Goal: Task Accomplishment & Management: Manage account settings

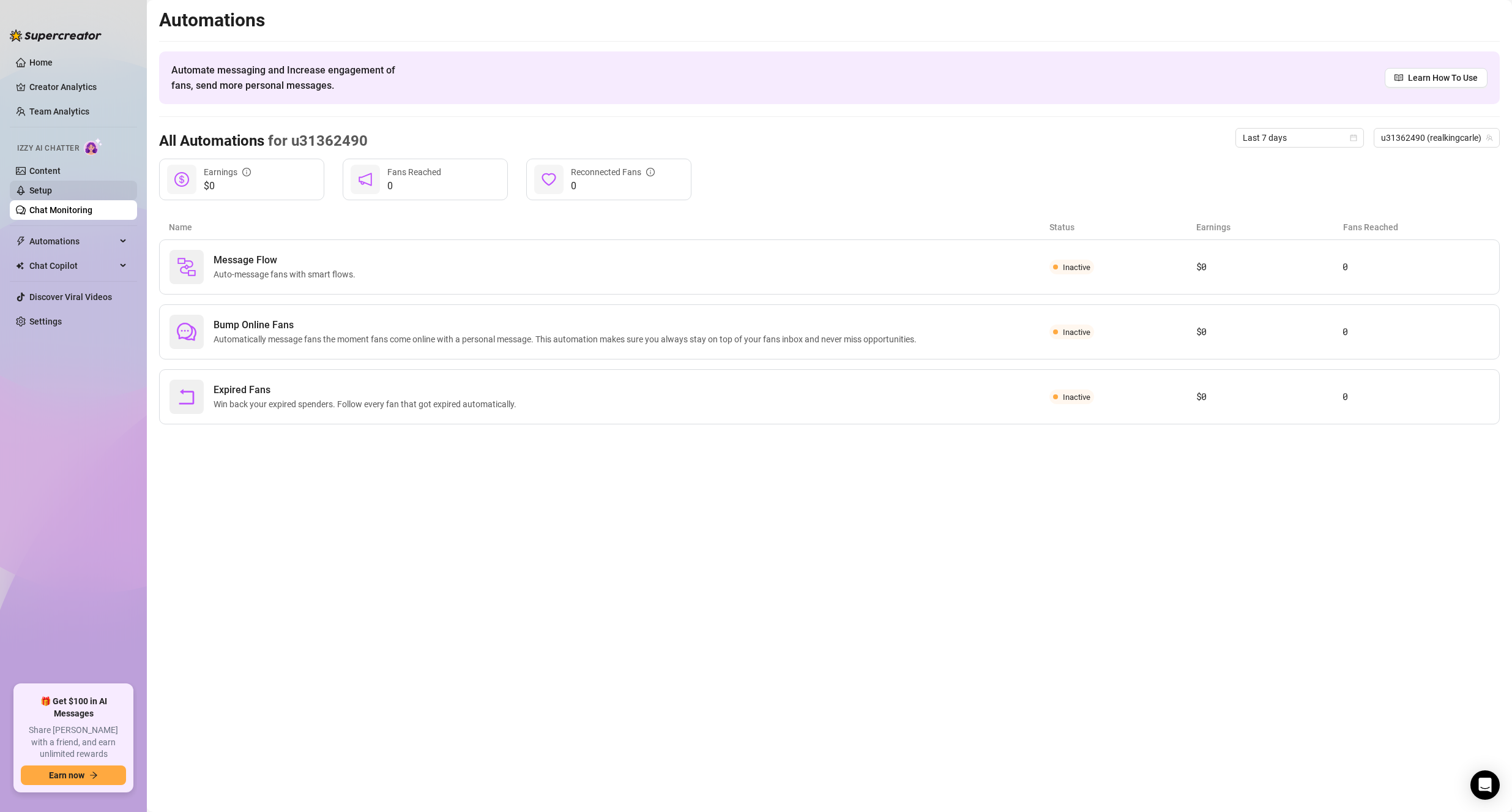
click at [52, 191] on link "Setup" at bounding box center [41, 191] width 23 height 10
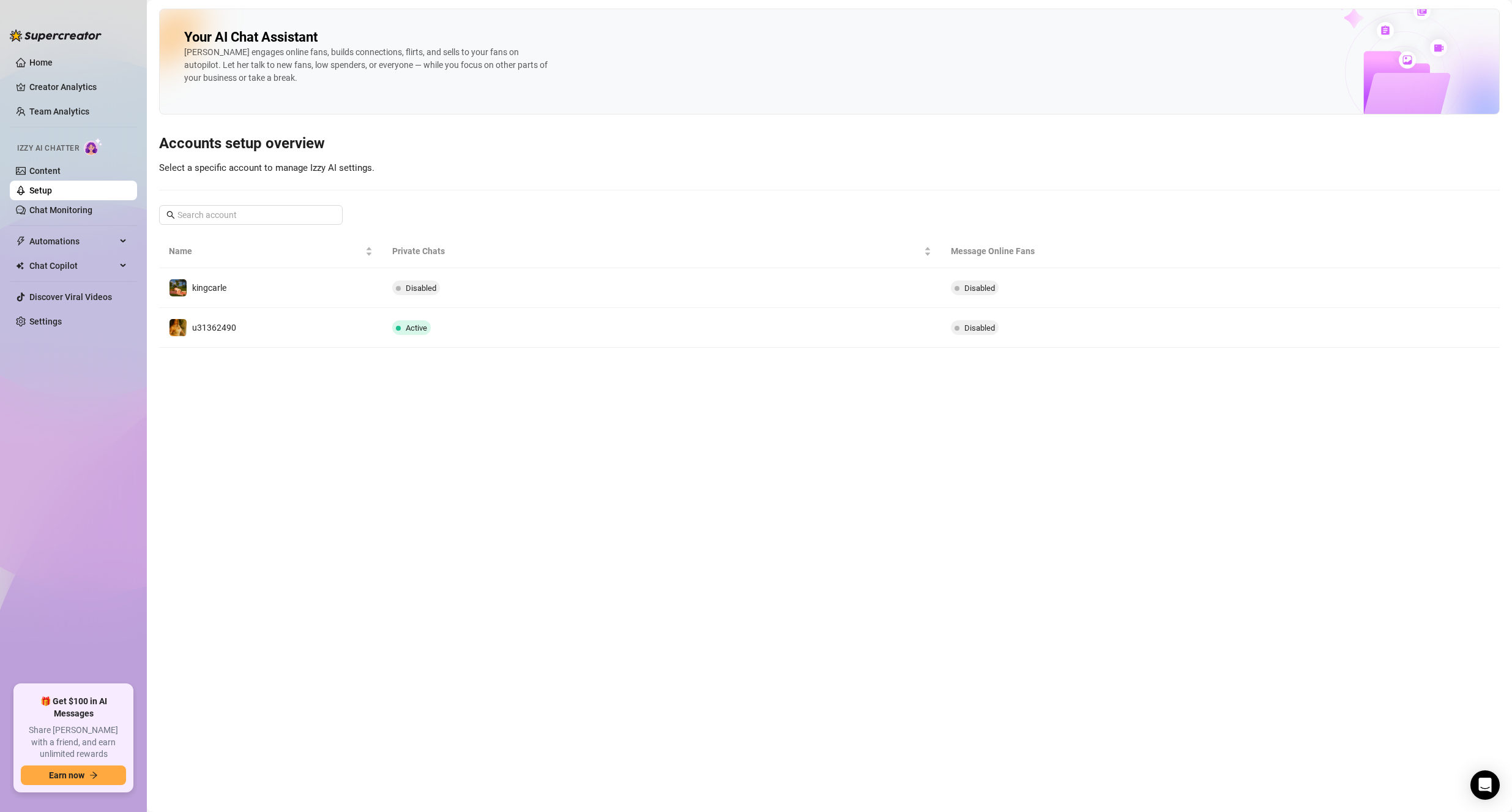
click at [327, 348] on main "Your AI Chat Assistant [PERSON_NAME] engages online fans, builds connections, f…" at bounding box center [829, 406] width 1365 height 812
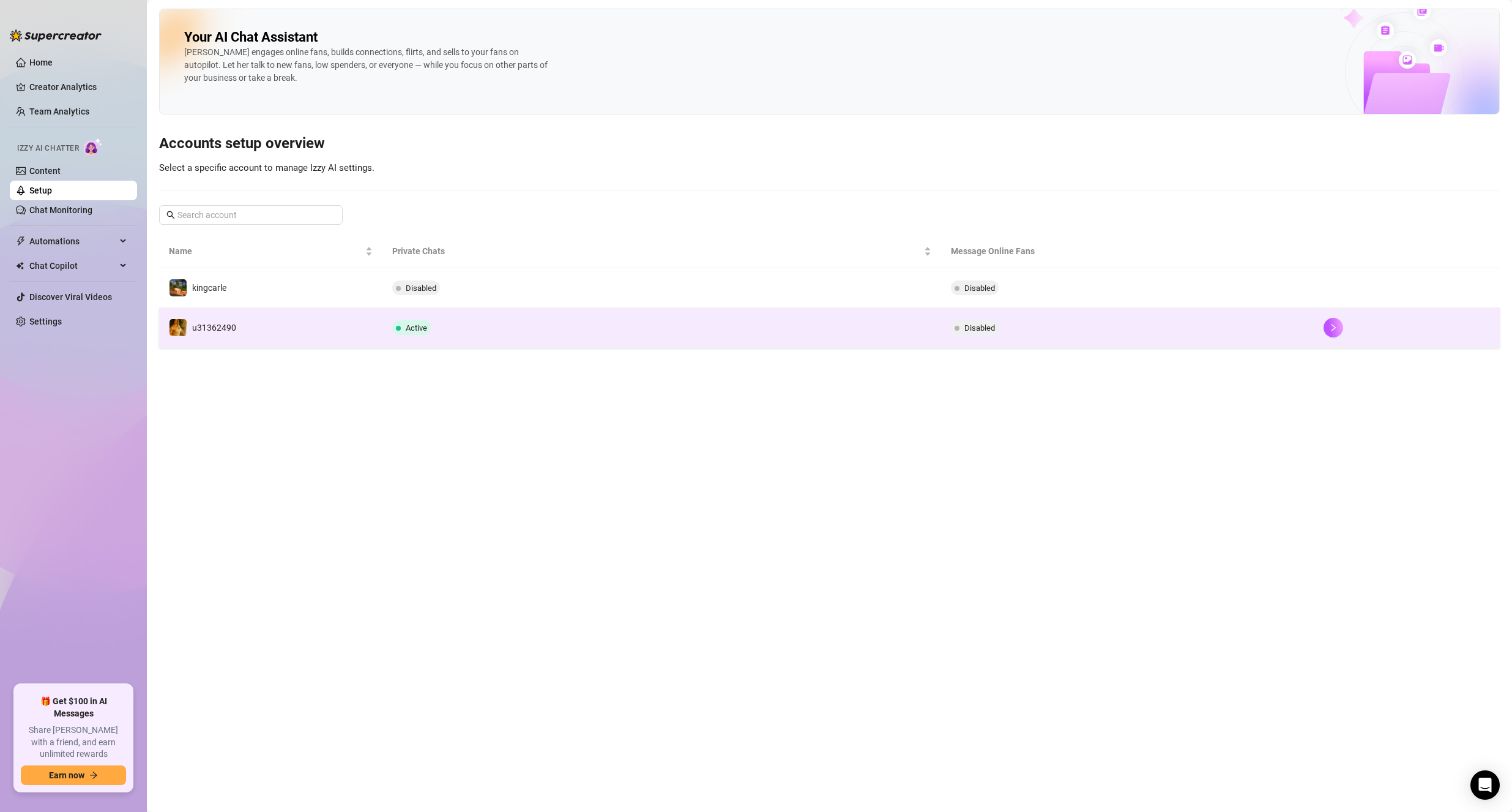
click at [355, 328] on td "u31362490" at bounding box center [271, 327] width 223 height 40
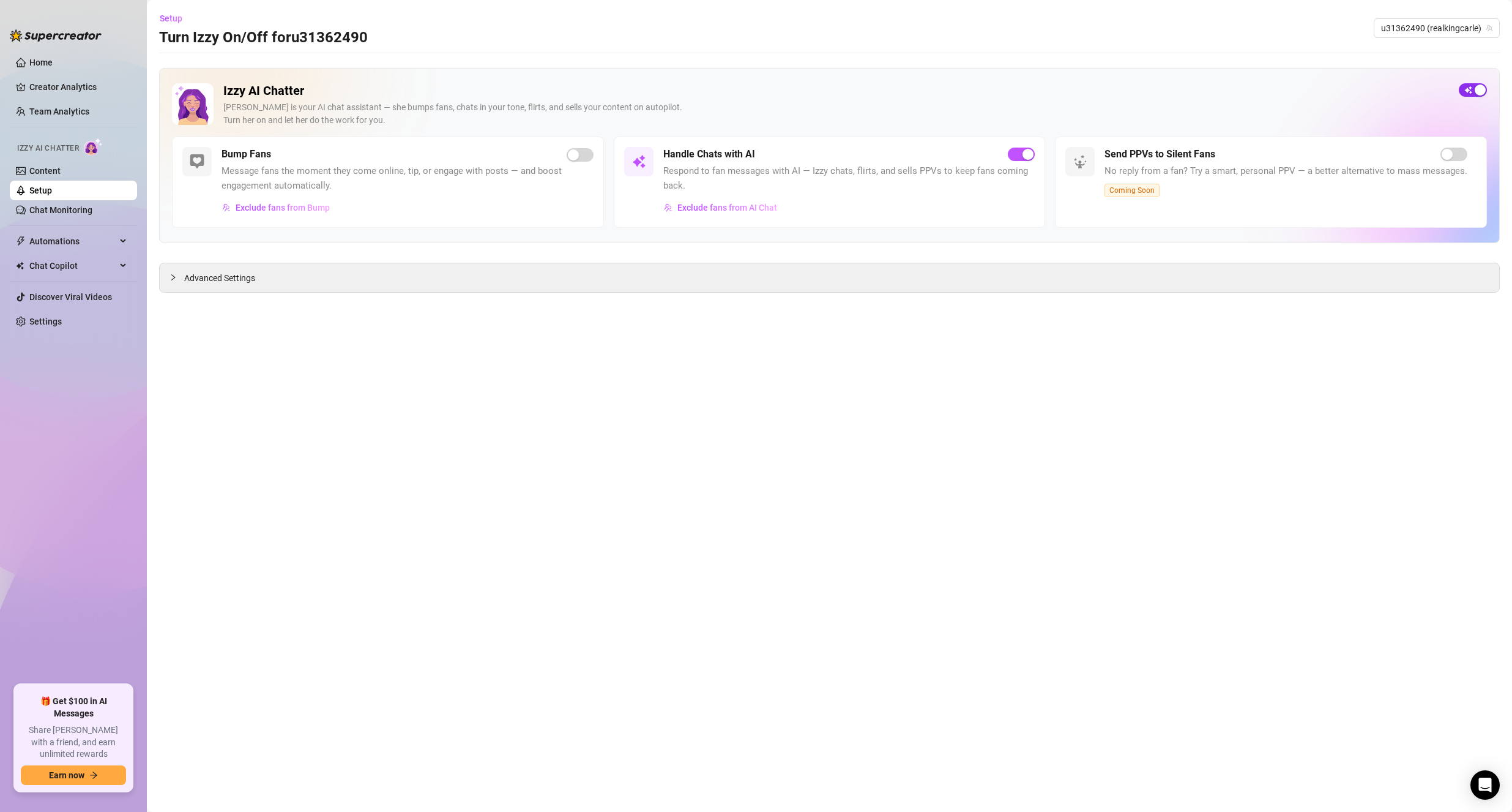
click at [1474, 90] on button "button" at bounding box center [1473, 89] width 28 height 13
